Goal: Find specific page/section: Find specific page/section

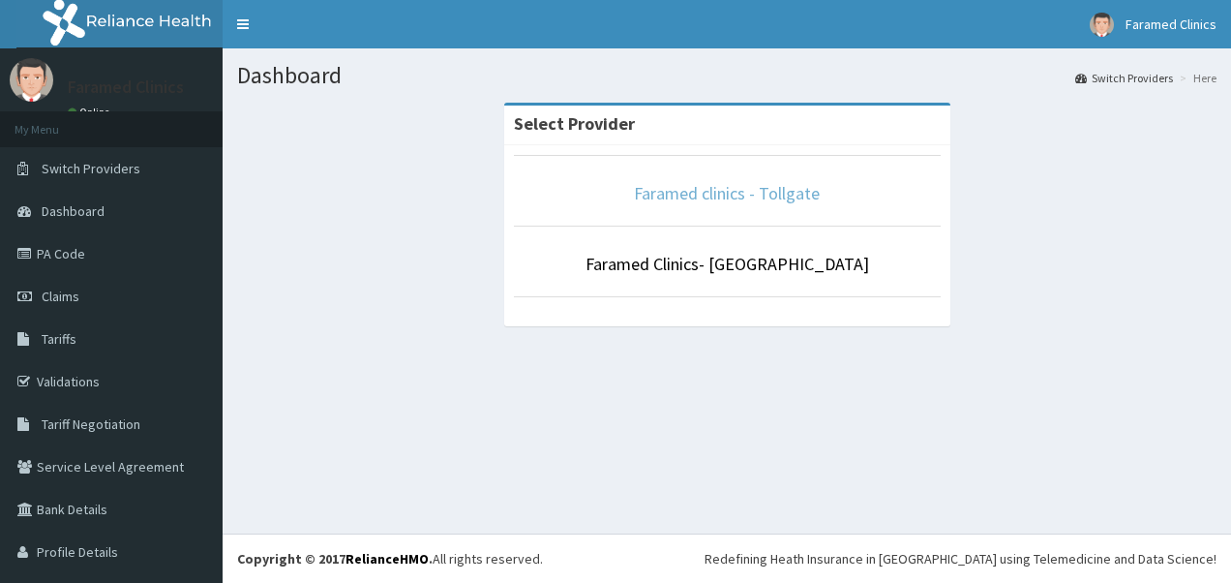
click at [635, 199] on link "Faramed clinics - Tollgate" at bounding box center [727, 193] width 186 height 22
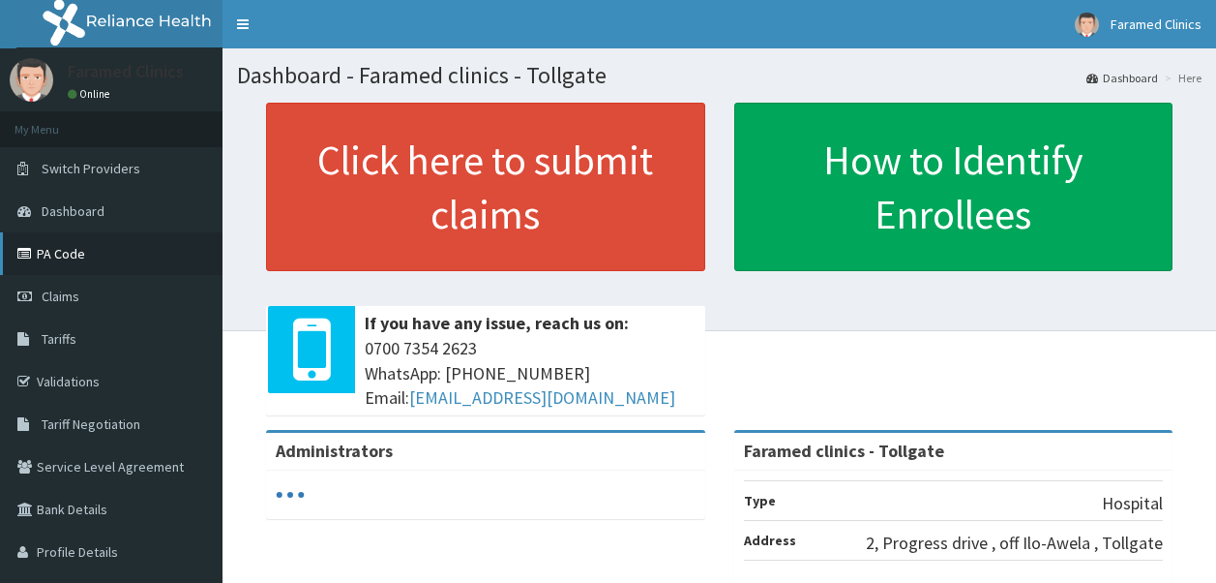
click at [59, 260] on link "PA Code" at bounding box center [111, 253] width 223 height 43
